Goal: Information Seeking & Learning: Learn about a topic

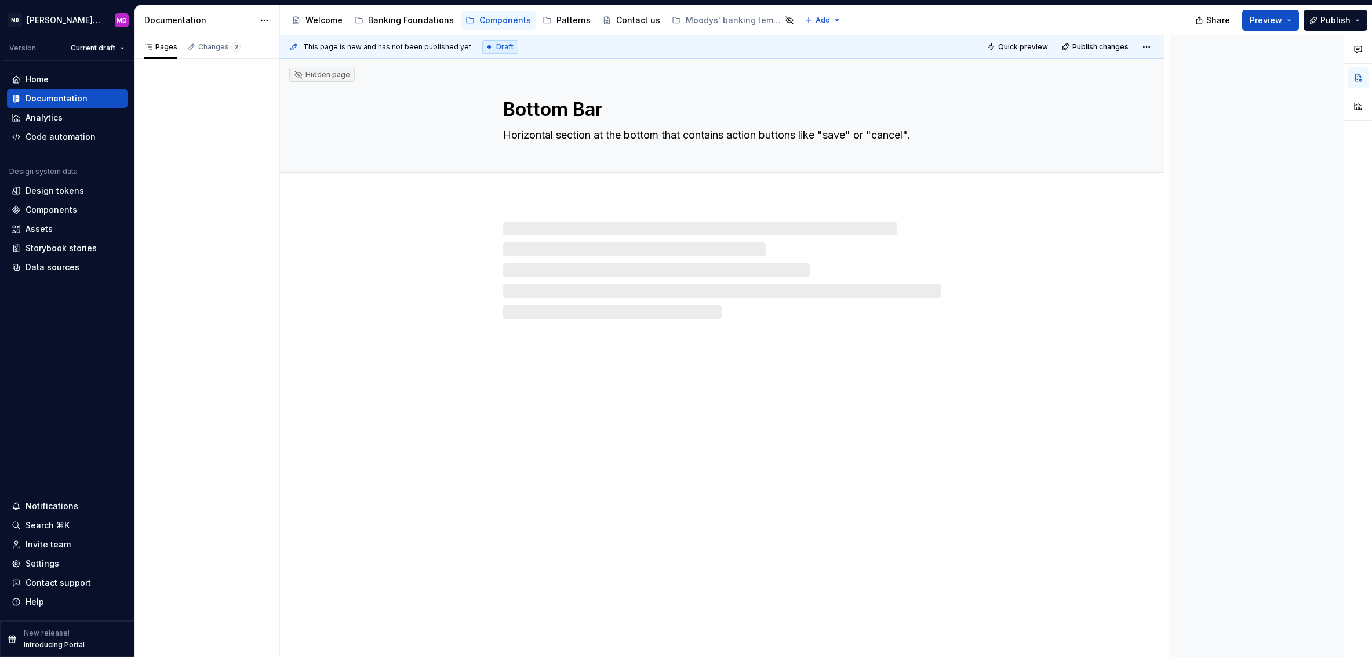
type textarea "*"
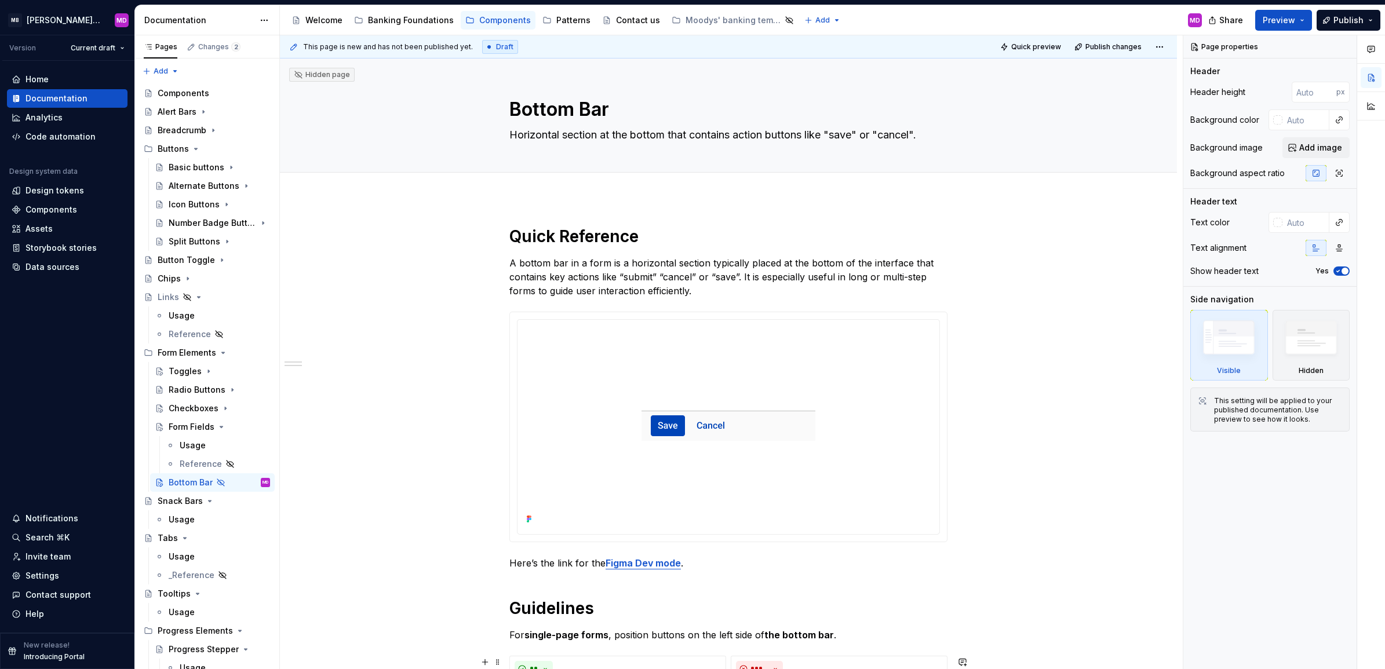
type textarea "*"
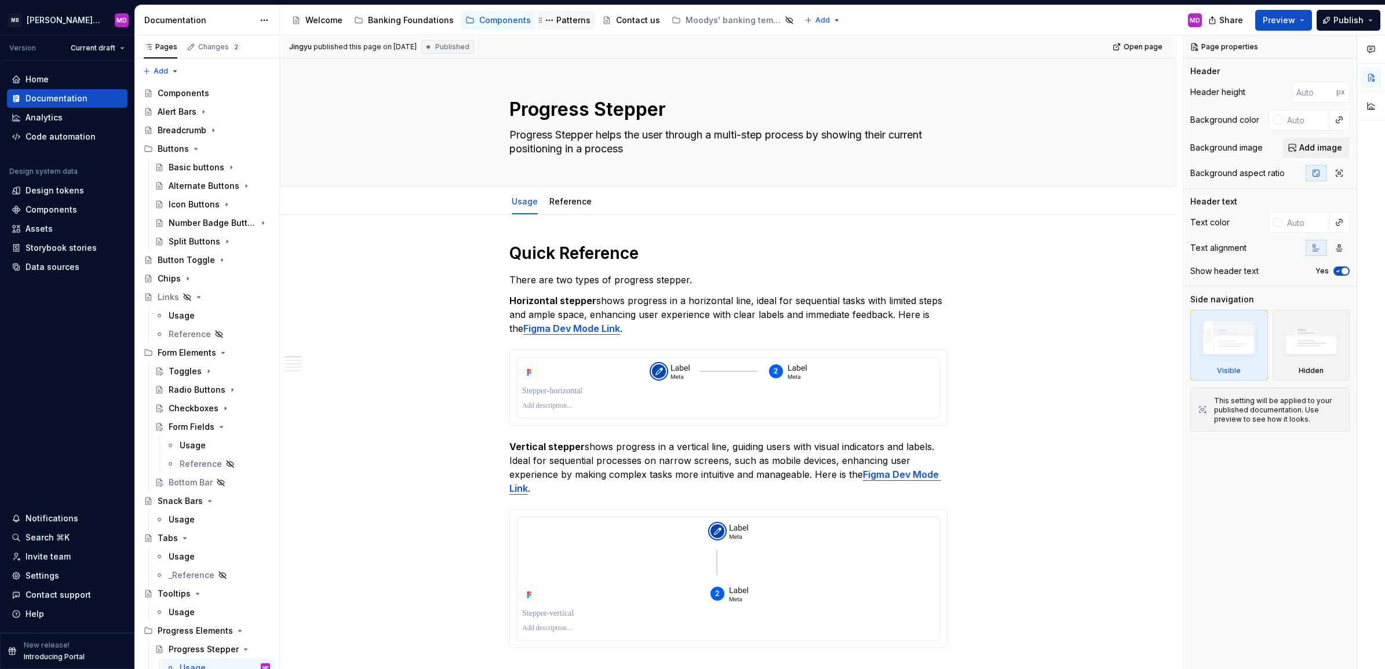
click at [565, 18] on div "Patterns" at bounding box center [573, 20] width 34 height 12
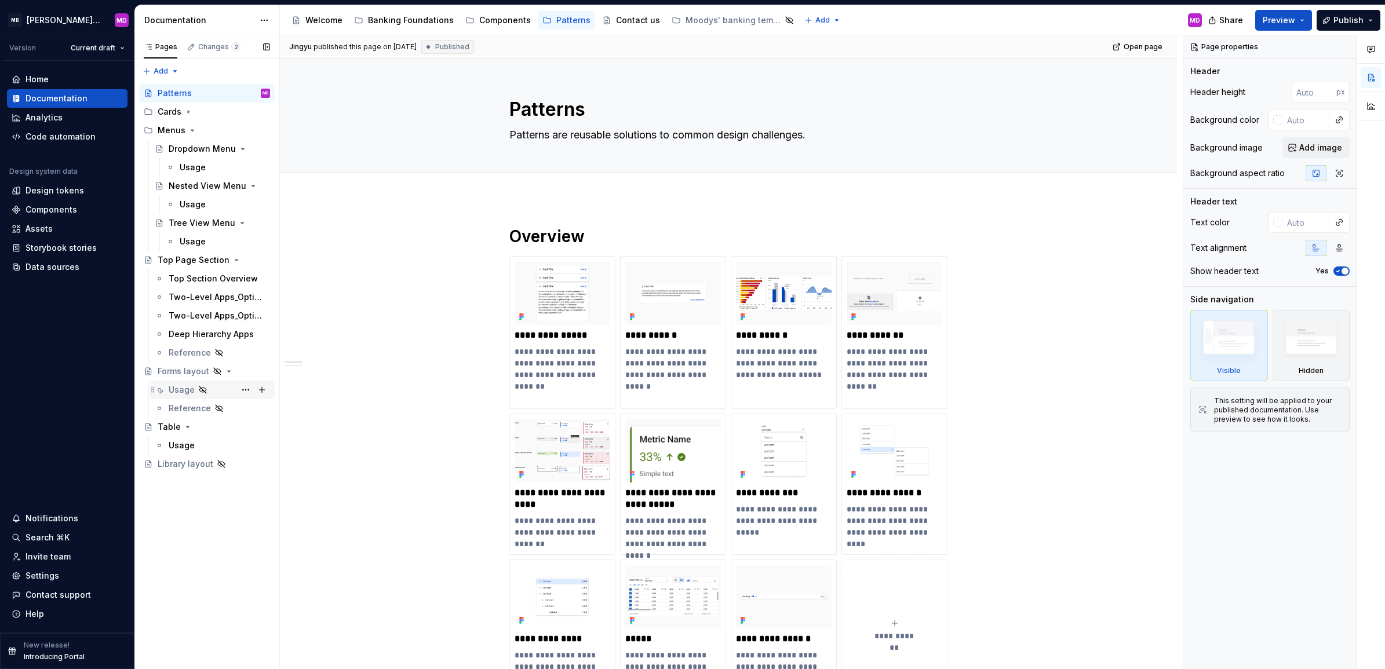
click at [220, 388] on div "Usage" at bounding box center [219, 390] width 101 height 16
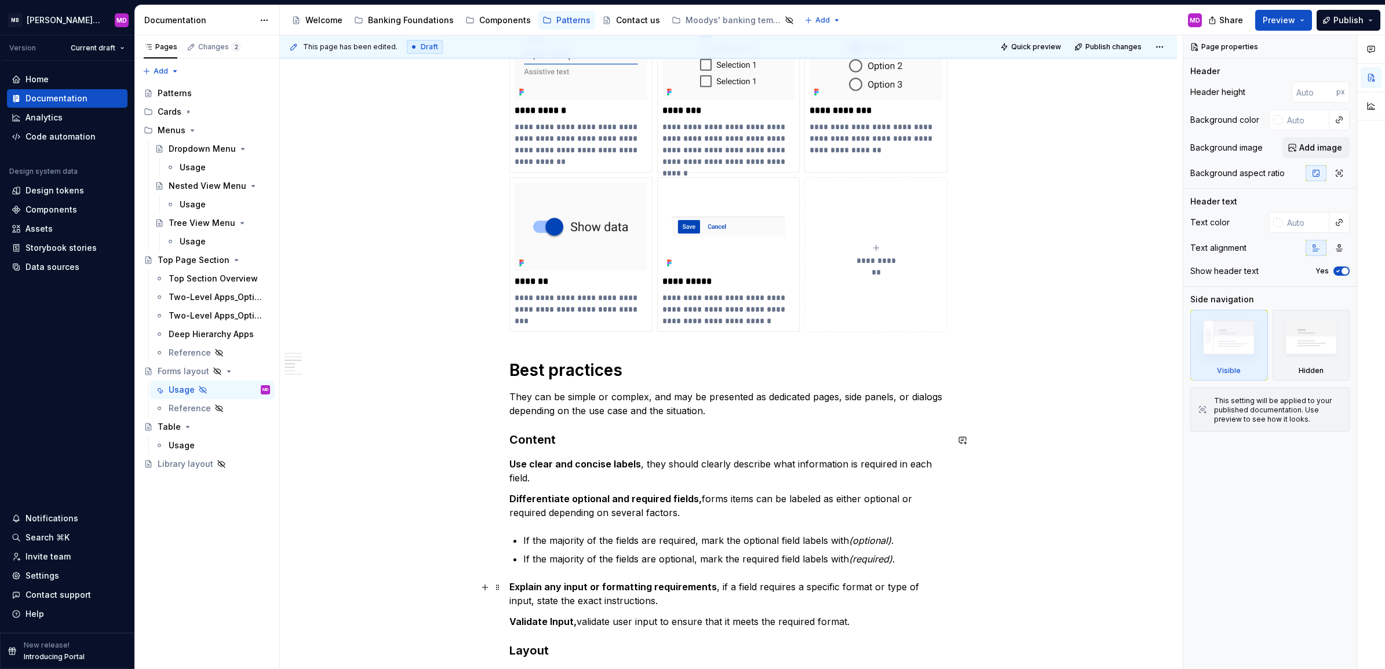
scroll to position [1122, 0]
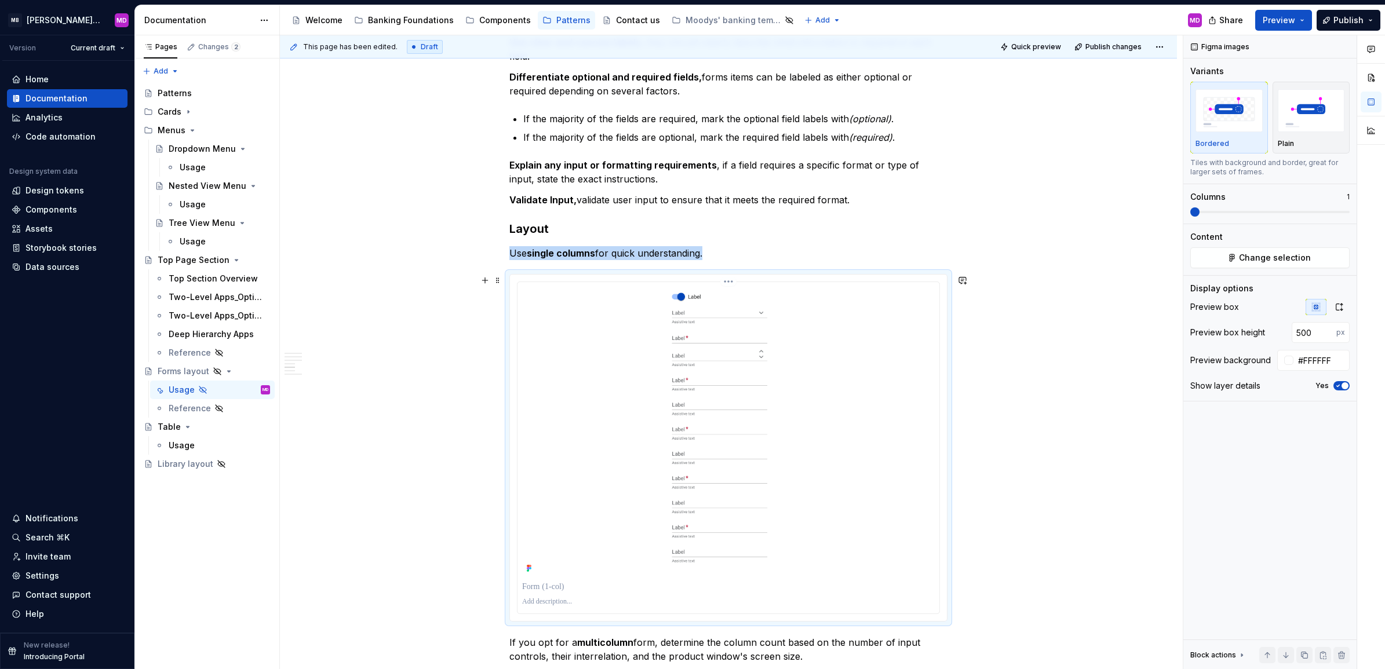
drag, startPoint x: 549, startPoint y: 356, endPoint x: 434, endPoint y: 345, distance: 115.9
click at [434, 345] on div "**********" at bounding box center [728, 277] width 897 height 2367
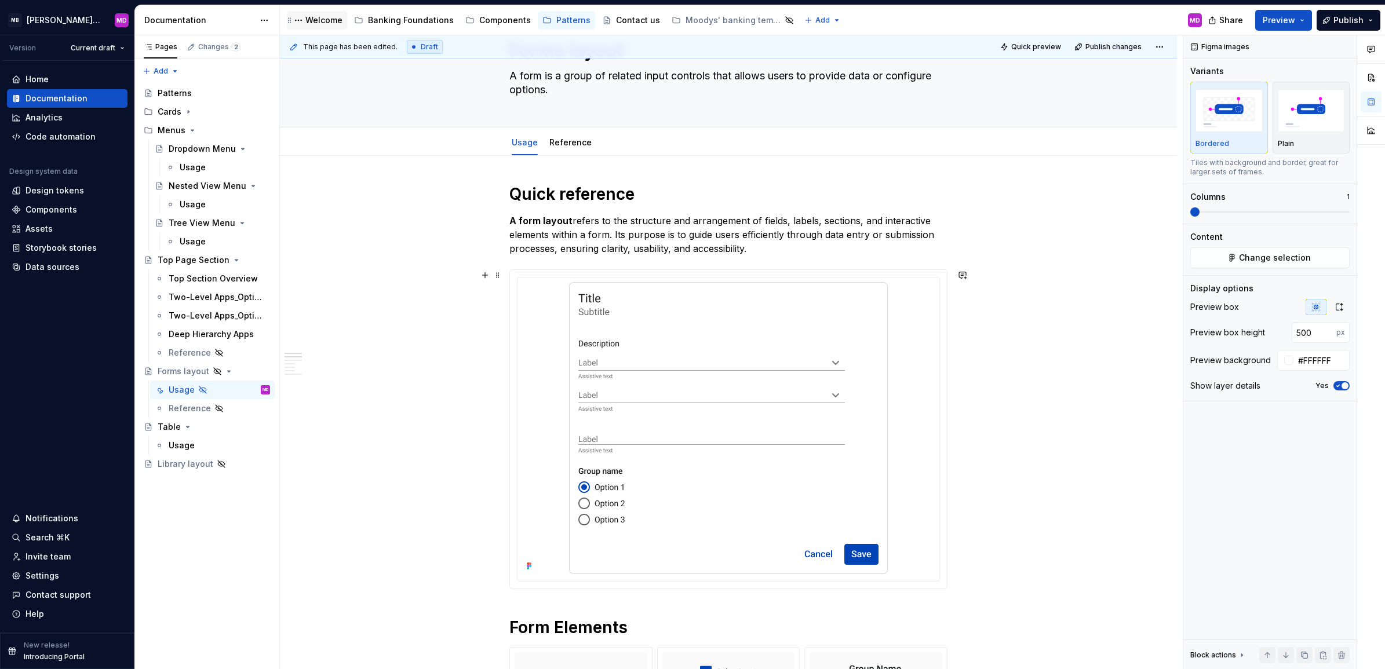
scroll to position [0, 0]
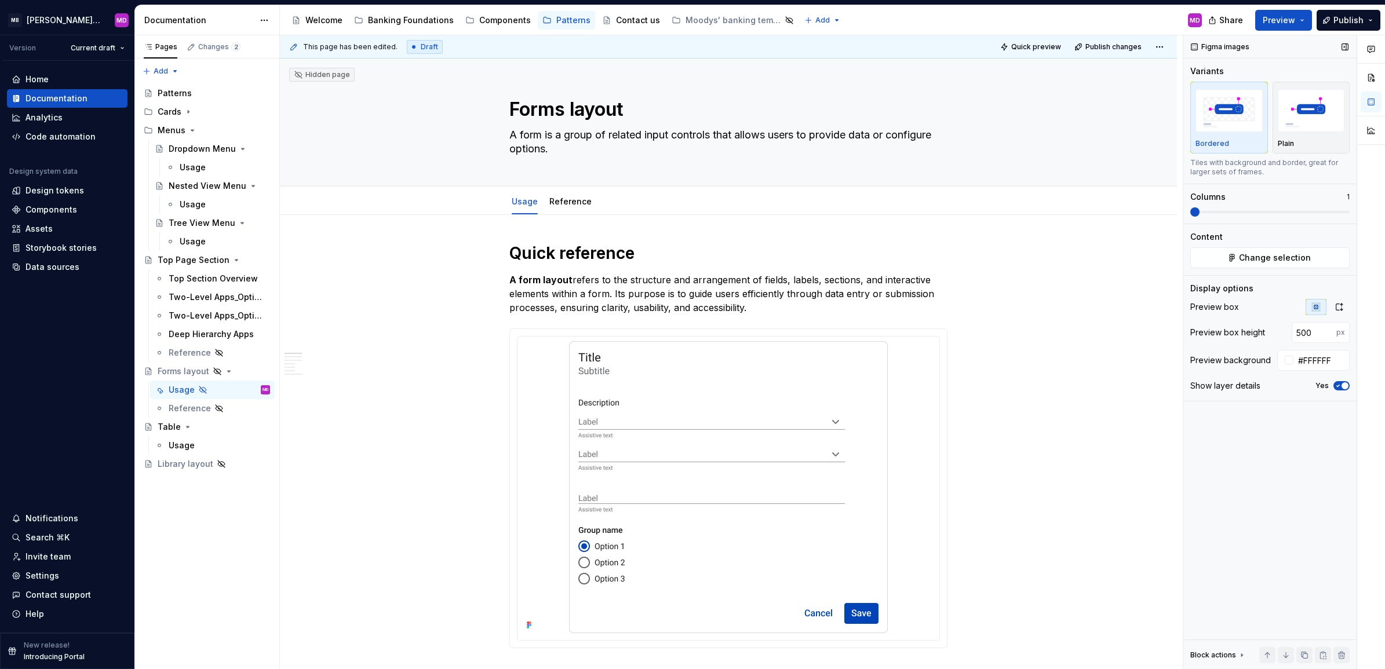
click at [1276, 552] on div "Figma images Variants Bordered Plain Tiles with background and border, great fo…" at bounding box center [1270, 352] width 173 height 635
click at [70, 193] on div "Design tokens" at bounding box center [55, 191] width 59 height 12
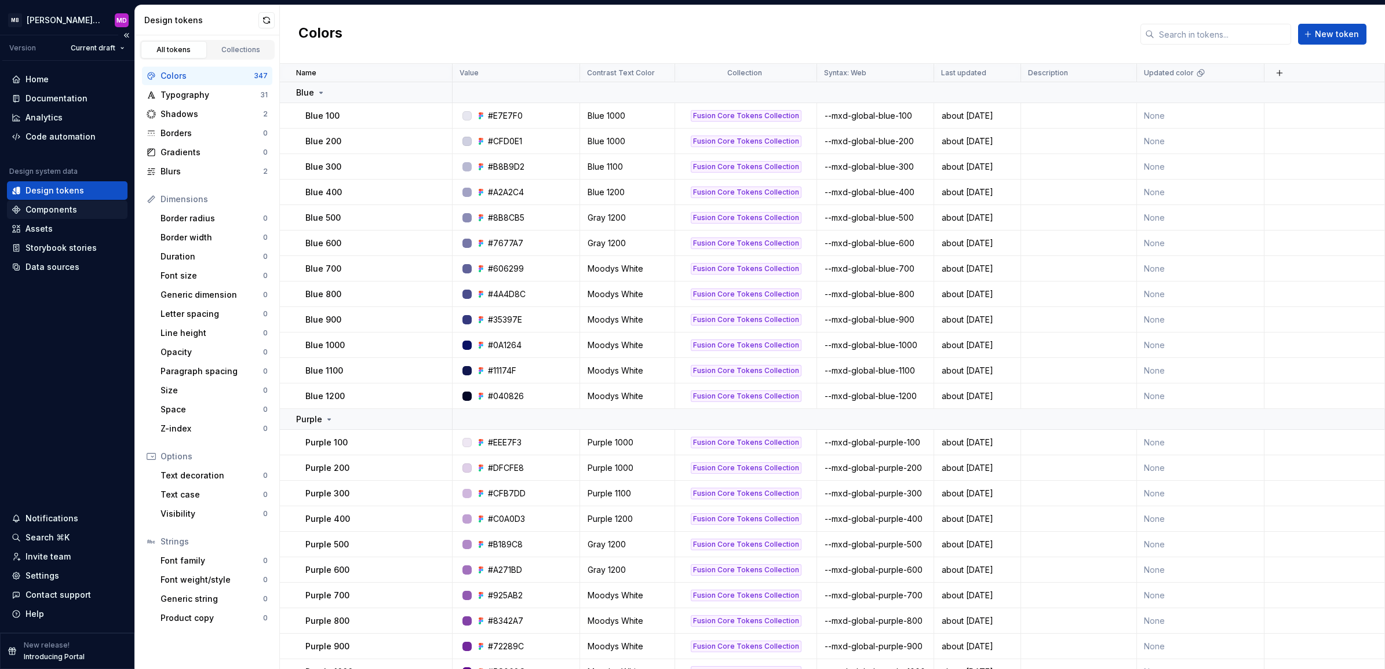
click at [62, 209] on div "Components" at bounding box center [52, 210] width 52 height 12
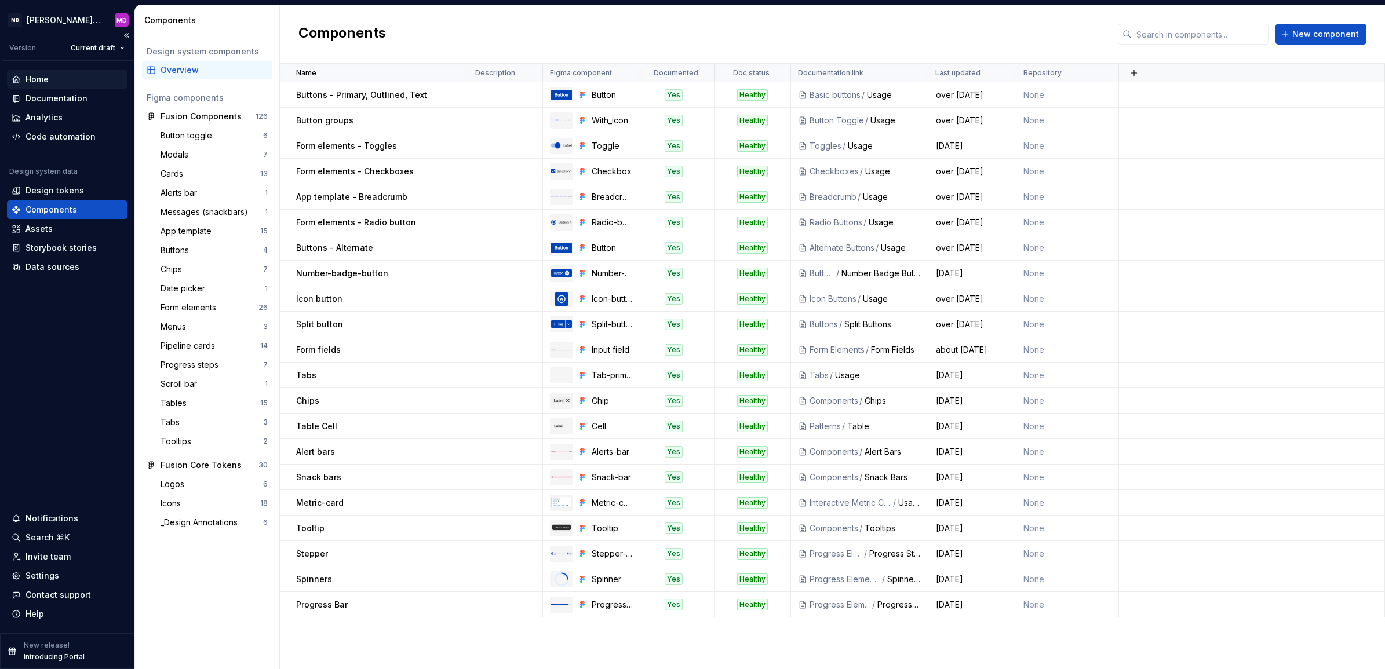
click at [55, 82] on div "Home" at bounding box center [67, 80] width 111 height 12
click at [53, 97] on div "Documentation" at bounding box center [57, 99] width 62 height 12
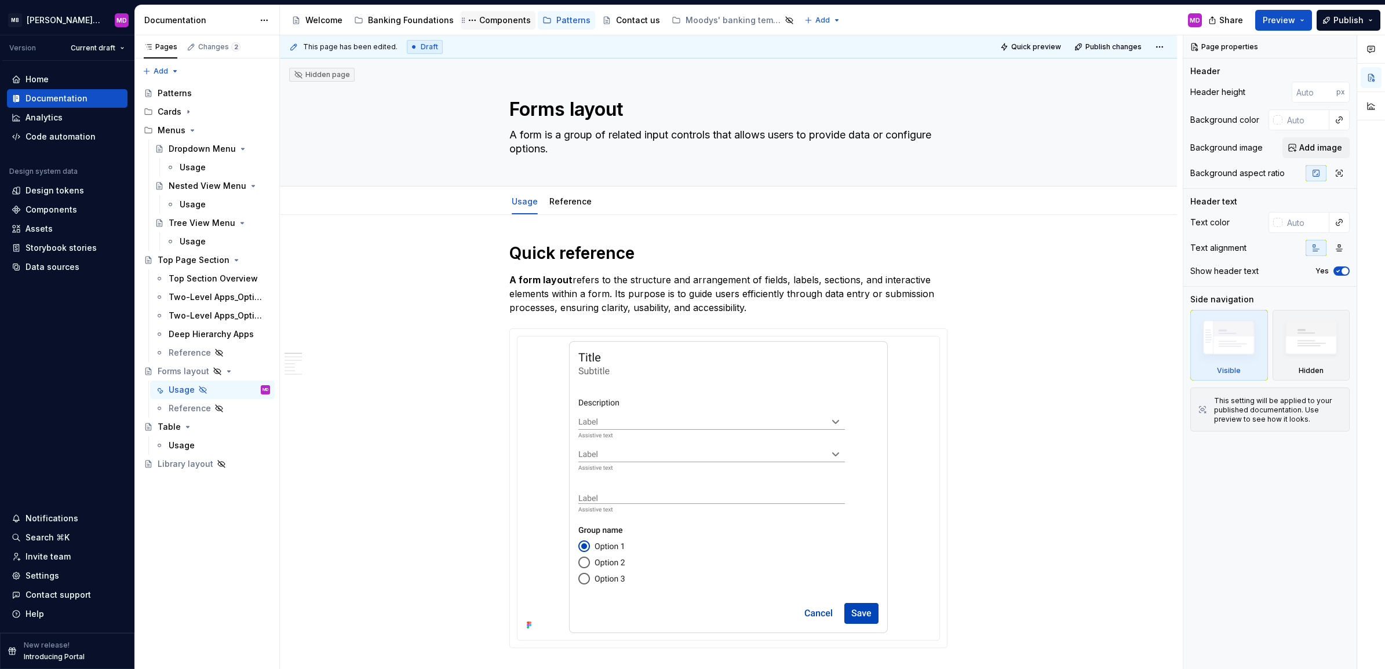
click at [493, 18] on div "Components" at bounding box center [505, 20] width 52 height 12
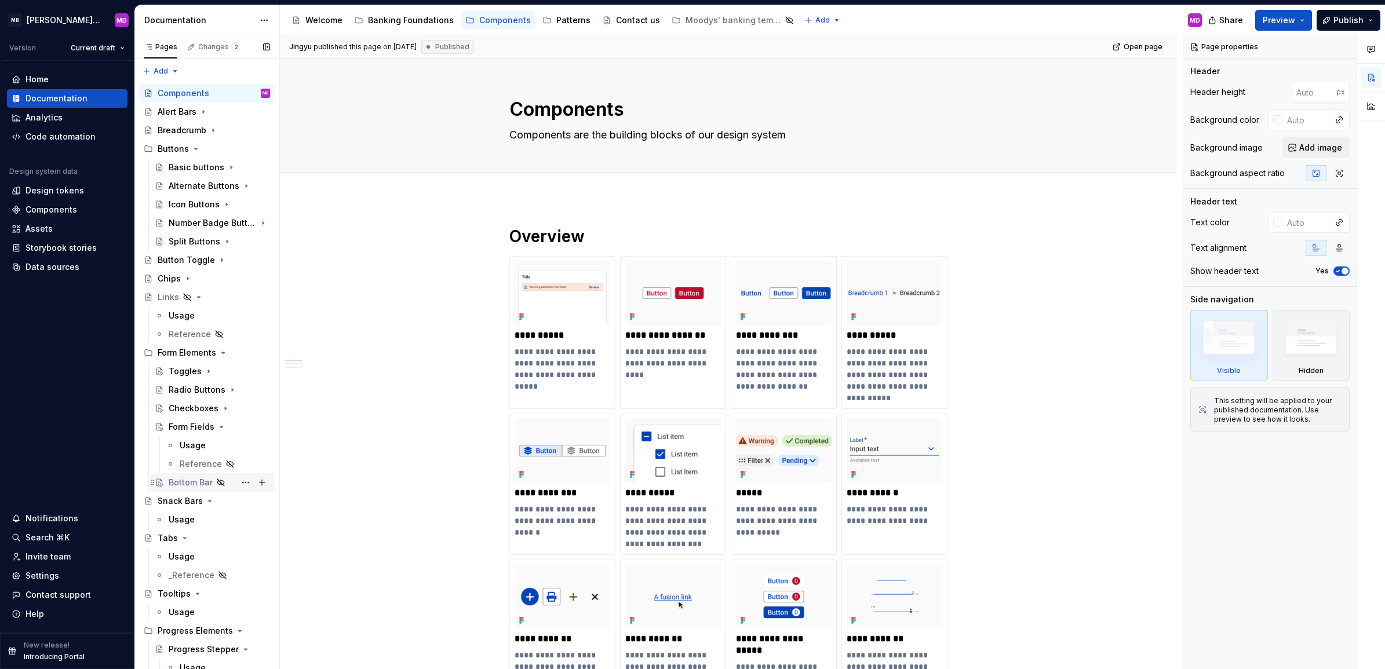
click at [180, 482] on div "Bottom Bar" at bounding box center [191, 483] width 44 height 12
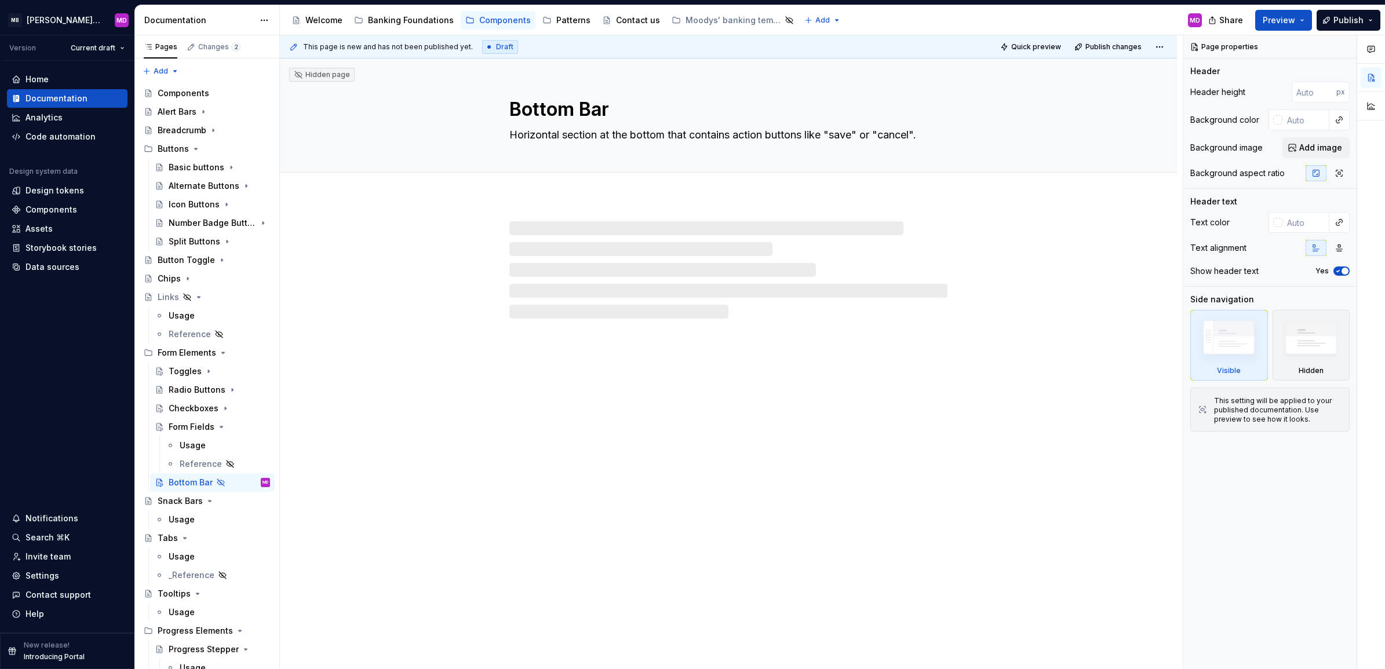
type textarea "*"
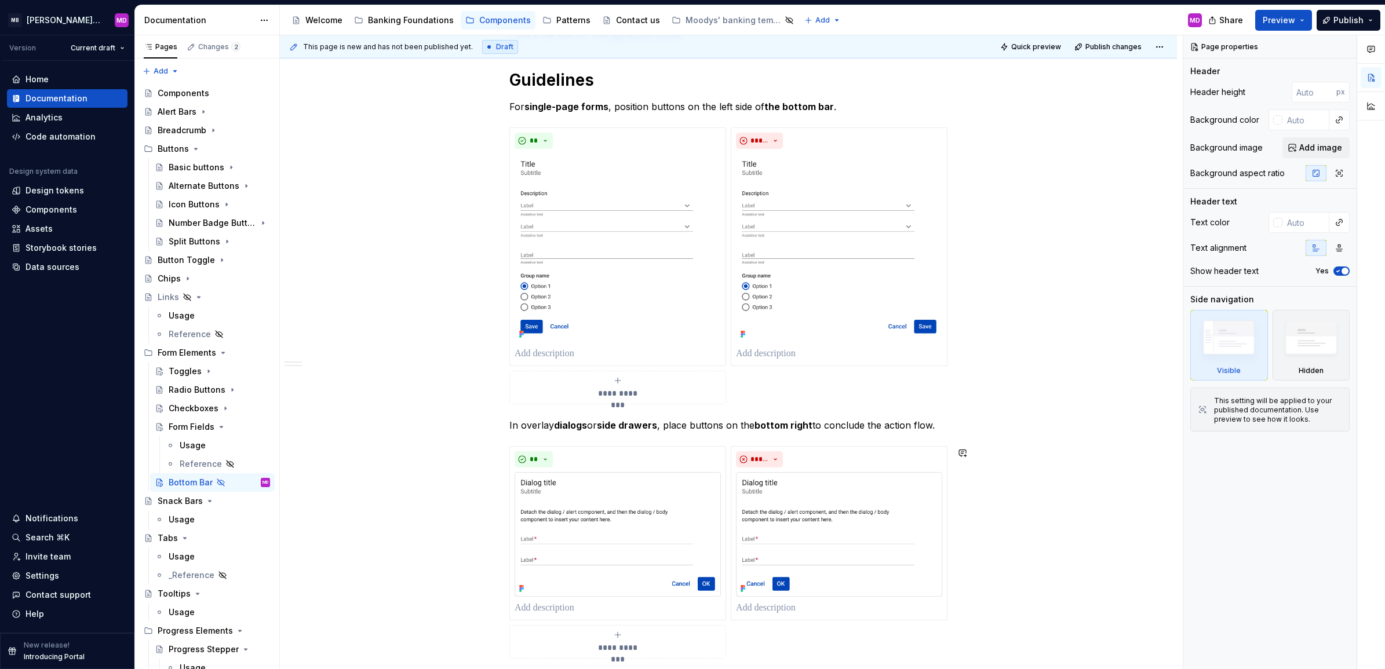
scroll to position [461, 0]
